Goal: Information Seeking & Learning: Understand process/instructions

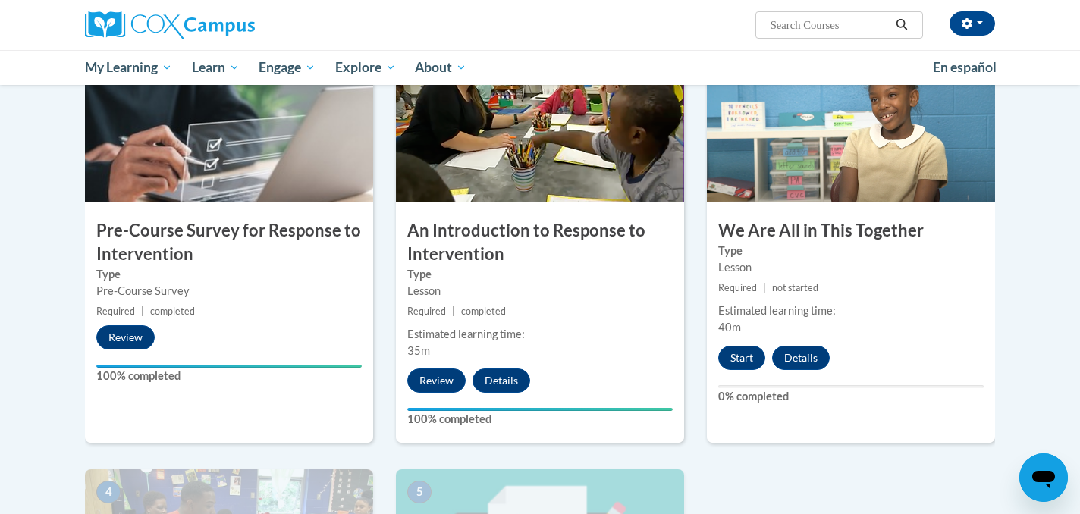
scroll to position [352, 0]
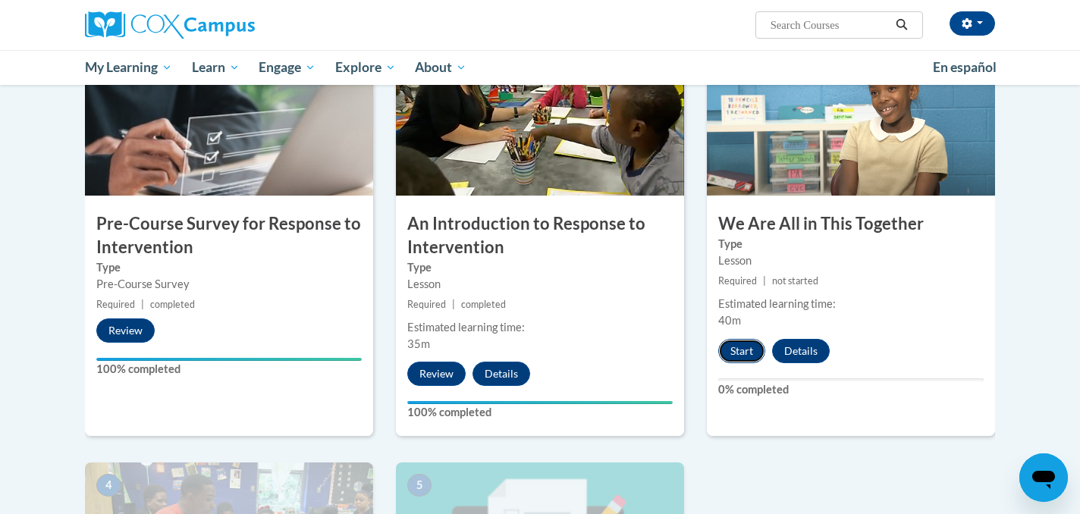
click at [744, 356] on button "Start" at bounding box center [741, 351] width 47 height 24
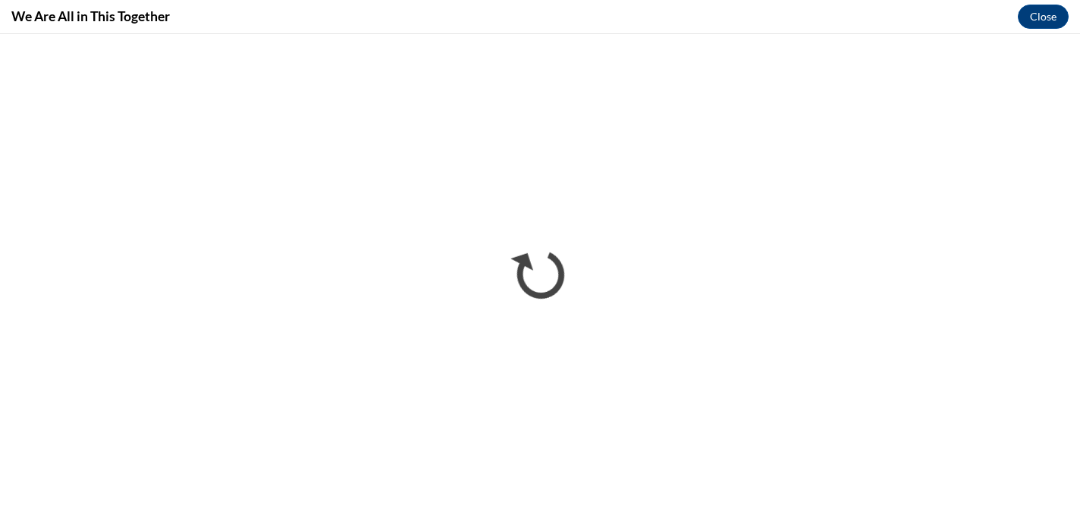
scroll to position [0, 0]
